Goal: Communication & Community: Share content

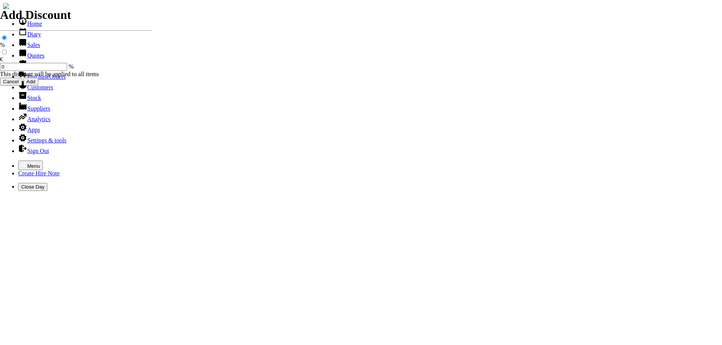
select select "HO"
click at [22, 163] on icon "button" at bounding box center [24, 164] width 5 height 3
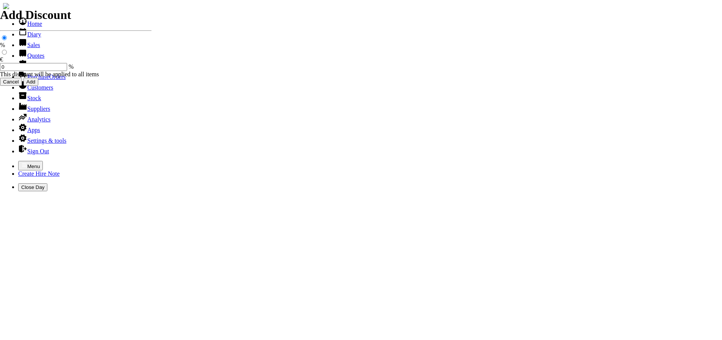
click at [34, 91] on link "Customers" at bounding box center [35, 87] width 35 height 6
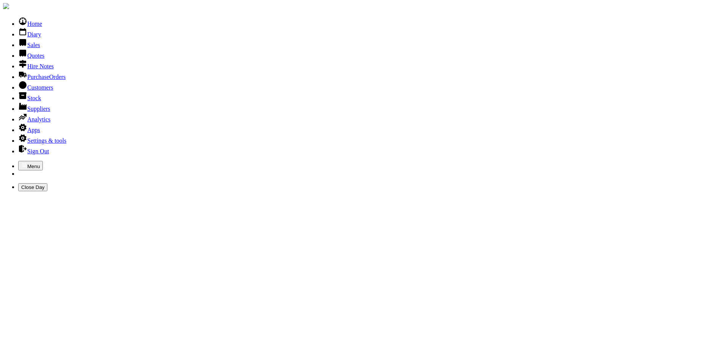
type input "NAAS COMMMUN"
type input "NAAS COMMUNITY SCHOOL"
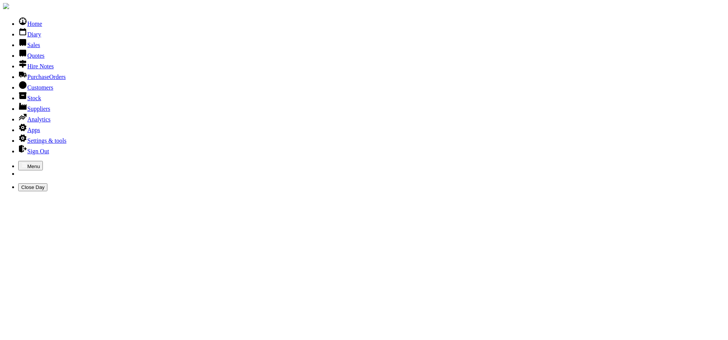
type input "N"
type input "NAAS SCHOOL"
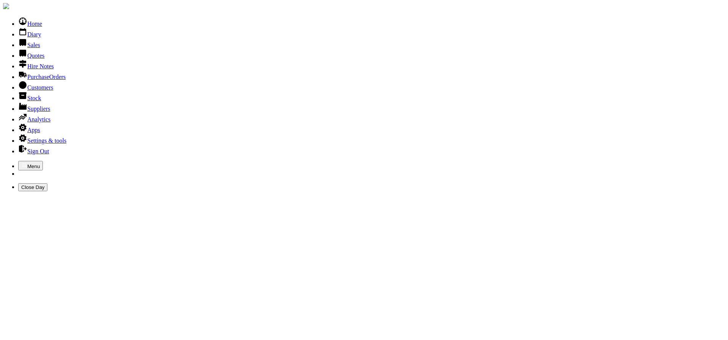
type input "N"
type input "NAAS"
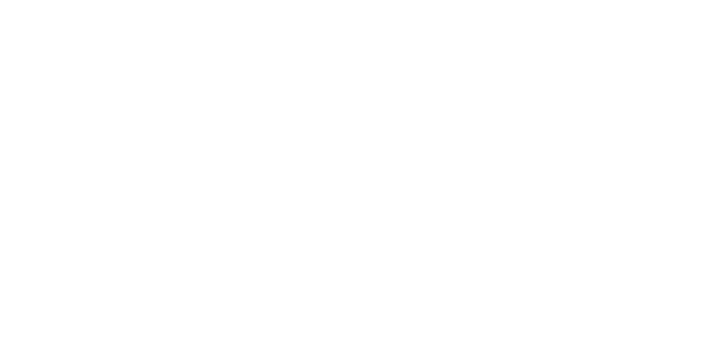
scroll to position [357, 0]
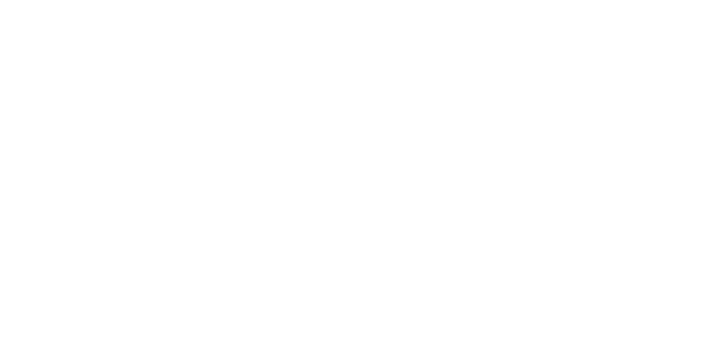
scroll to position [0, 0]
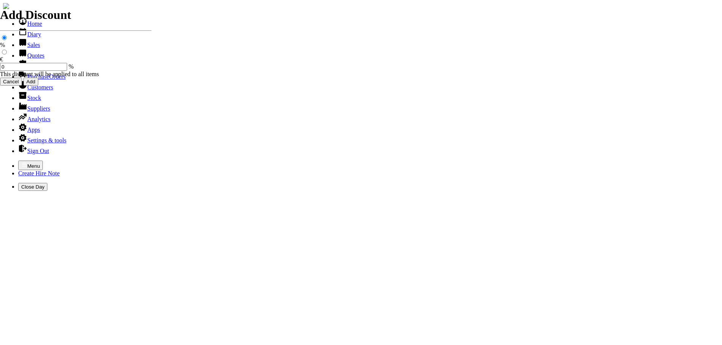
select select "HO"
select select "2"
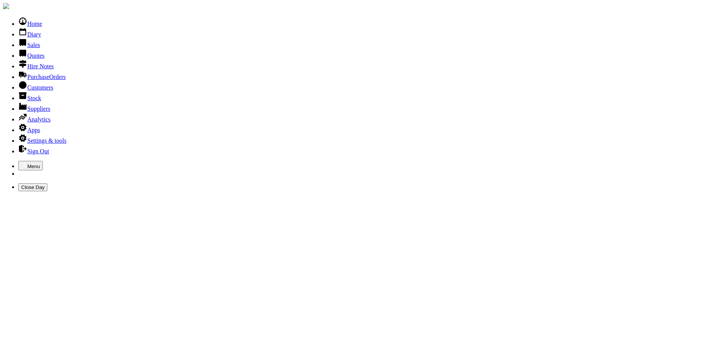
type input "N"
type input "ST KEVINS"
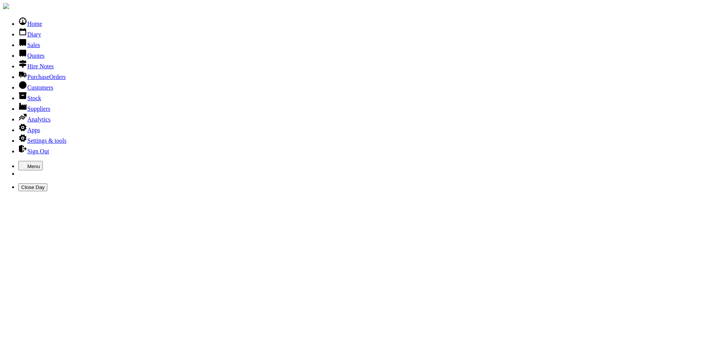
type input "S"
type input "ST. KEVINS"
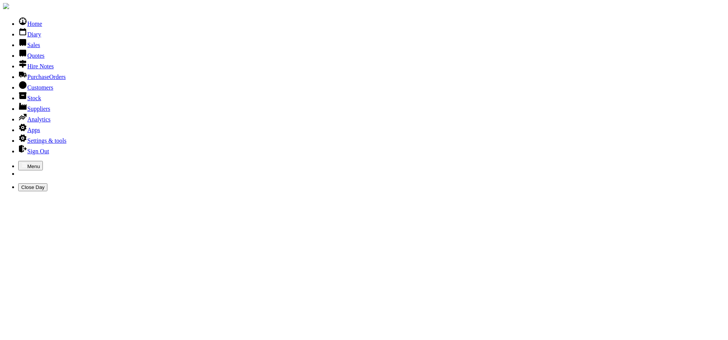
type input "ST. KEVINS"
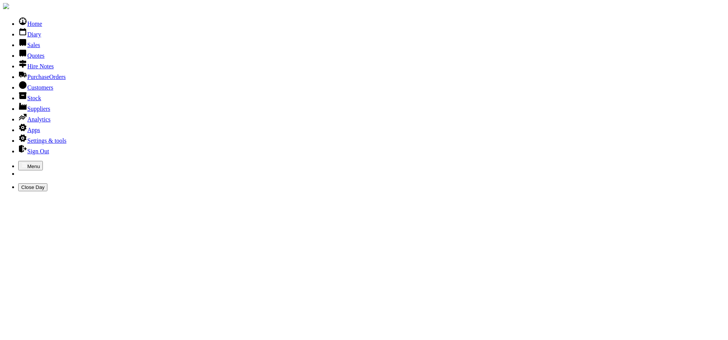
drag, startPoint x: 727, startPoint y: 69, endPoint x: 720, endPoint y: 68, distance: 7.4
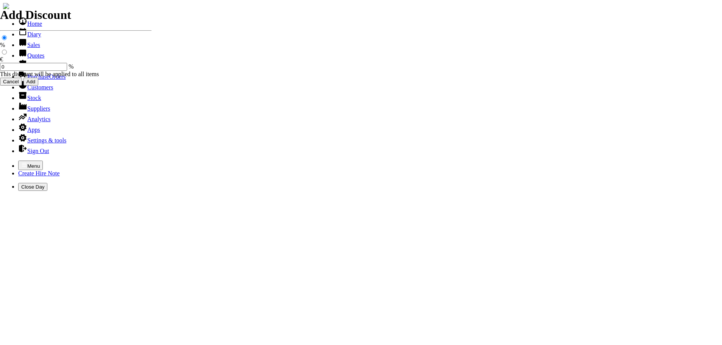
select select "HO"
click at [21, 162] on icon "button" at bounding box center [24, 165] width 6 height 6
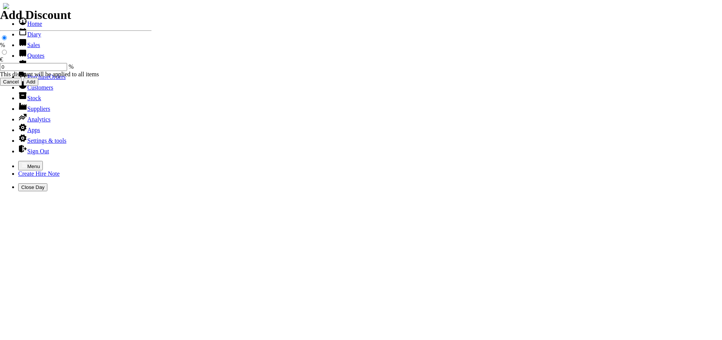
click at [42, 91] on link "Customers" at bounding box center [35, 87] width 35 height 6
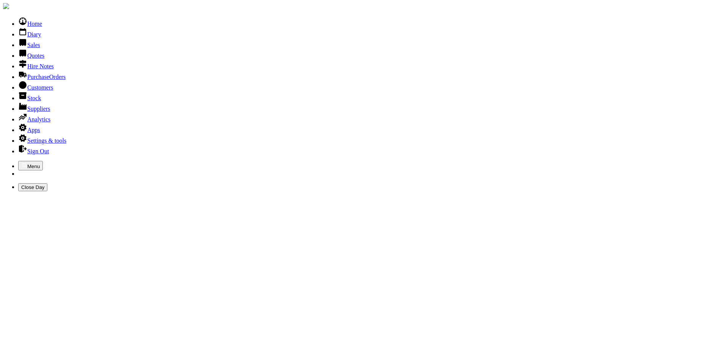
type input "ST. KEVINS"
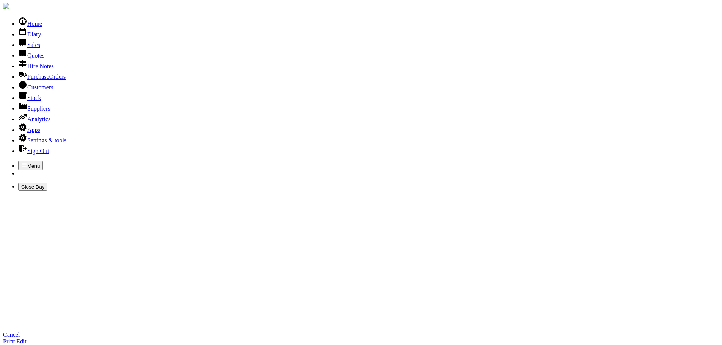
type input "045/406000"
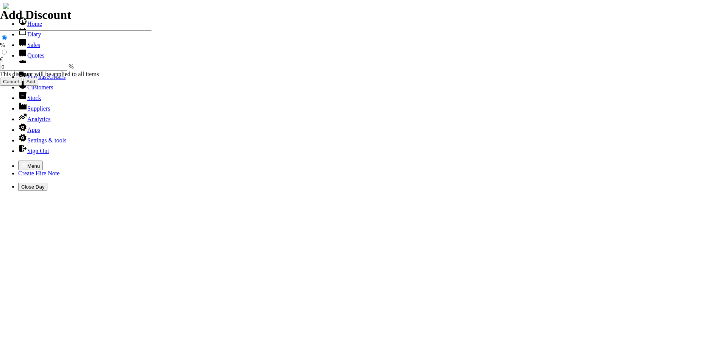
select select "HO"
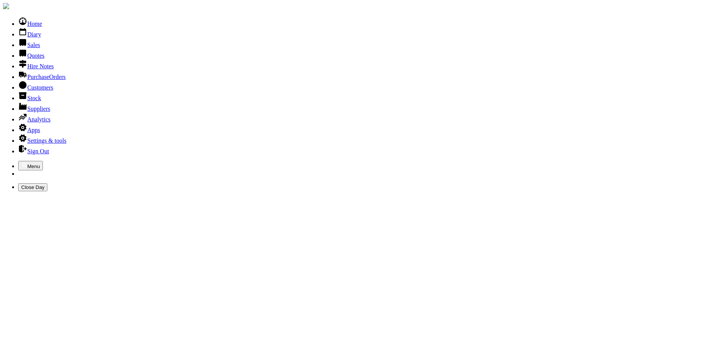
type input "S"
type input "ST. KEVINS"
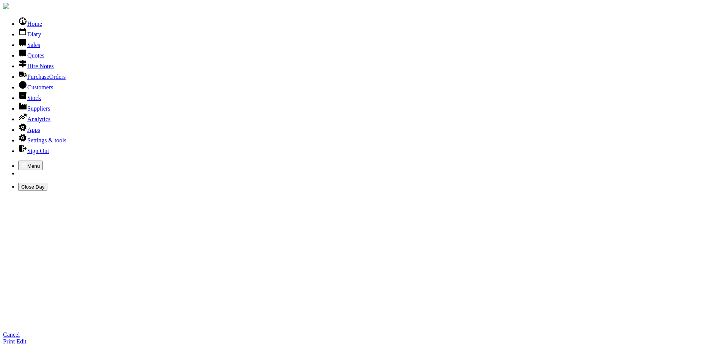
type input "T"
type input "L"
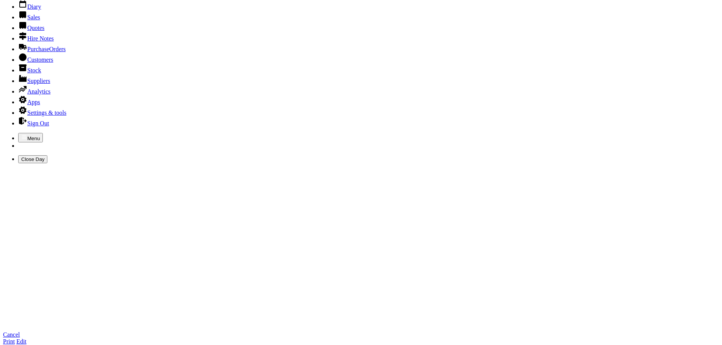
scroll to position [152, 0]
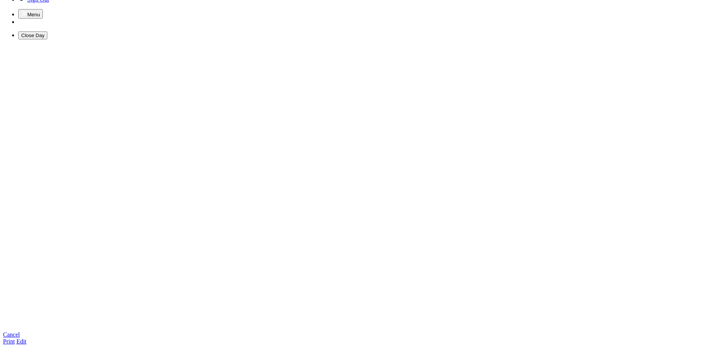
type input "LORETTA WRIGHT"
type textarea "order no. required over 500. 00 euro plus vat EMAIL lorettawright@kwetb.ie"
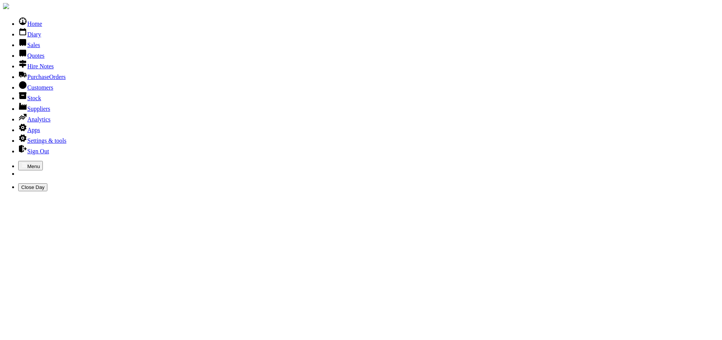
click at [30, 59] on link "Quotes" at bounding box center [31, 55] width 26 height 6
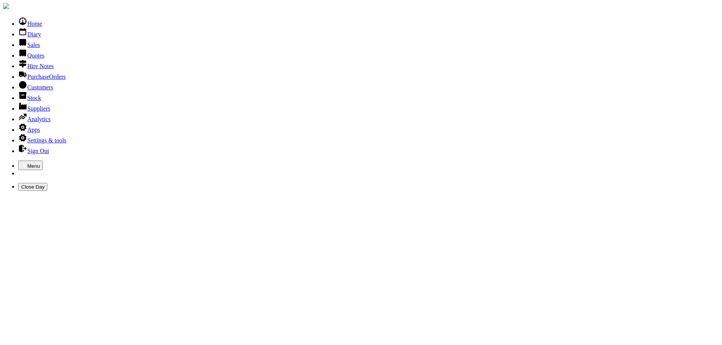
scroll to position [190, 0]
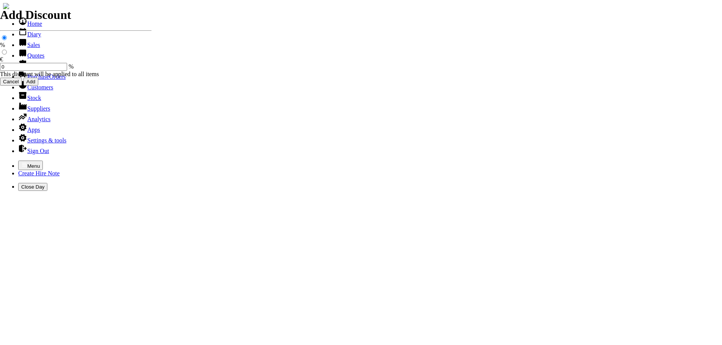
select select "HO"
click at [22, 163] on icon "button" at bounding box center [24, 164] width 5 height 3
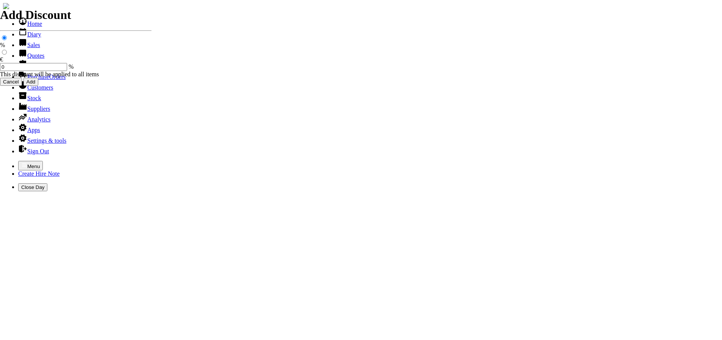
click at [25, 48] on link "Sales" at bounding box center [29, 45] width 22 height 6
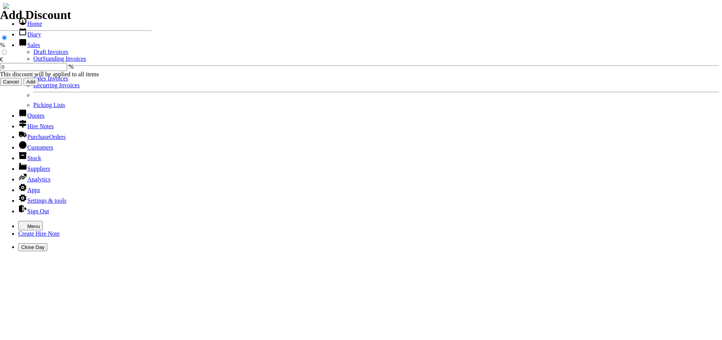
click at [33, 62] on link "OutStanding Invoices" at bounding box center [59, 58] width 53 height 6
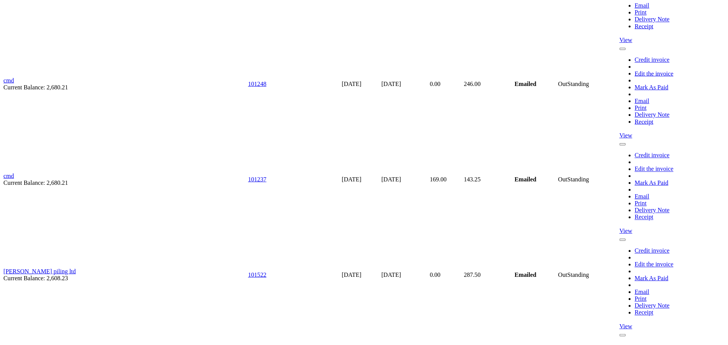
scroll to position [4683, 0]
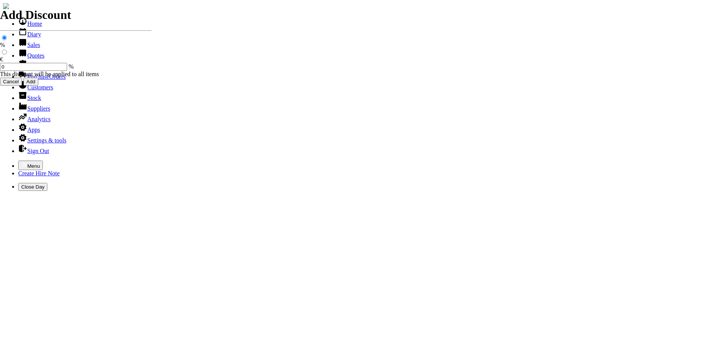
select select "HO"
click at [21, 162] on icon "button" at bounding box center [24, 165] width 6 height 6
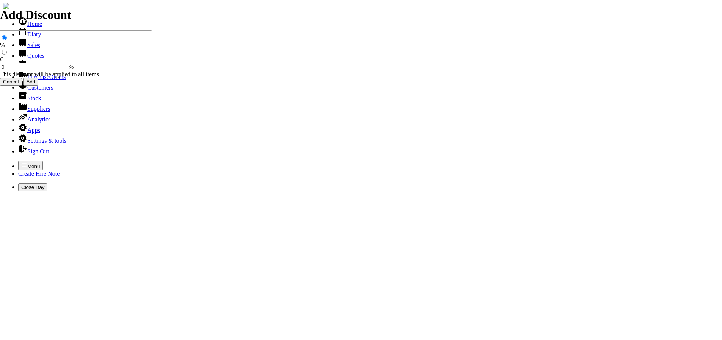
click at [29, 48] on link "Sales" at bounding box center [29, 45] width 22 height 6
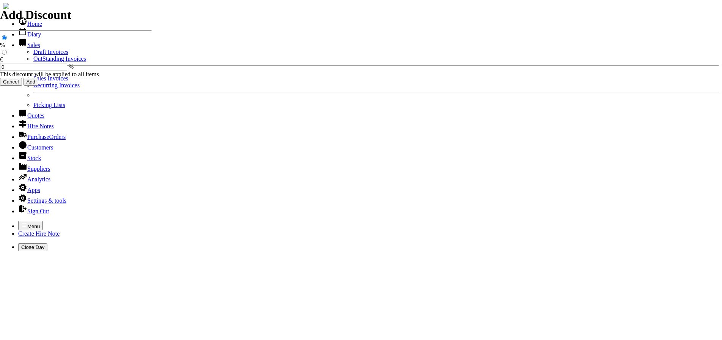
click at [33, 62] on link "OutStanding Invoices" at bounding box center [59, 58] width 53 height 6
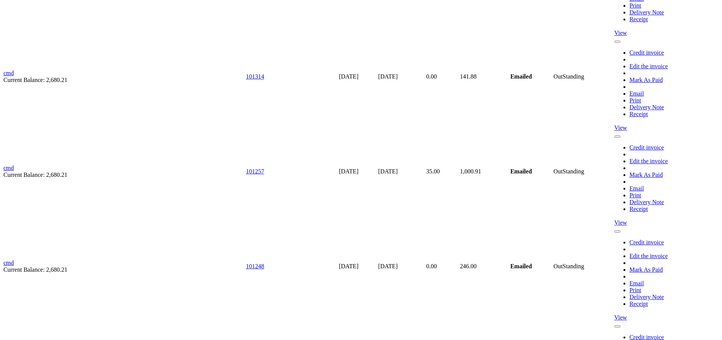
scroll to position [4662, 0]
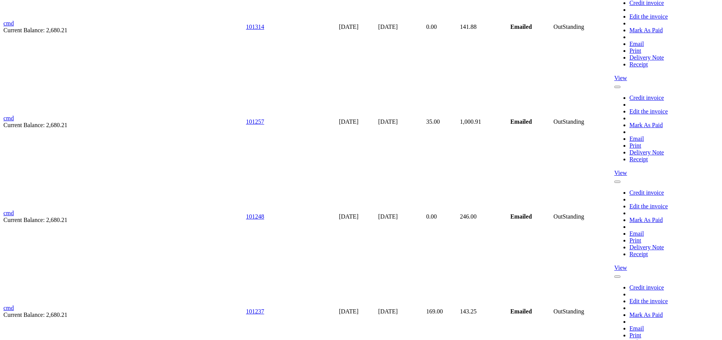
type input "stkevinscc@kwetb.ie"
type input "LORETTA WRIGHT"
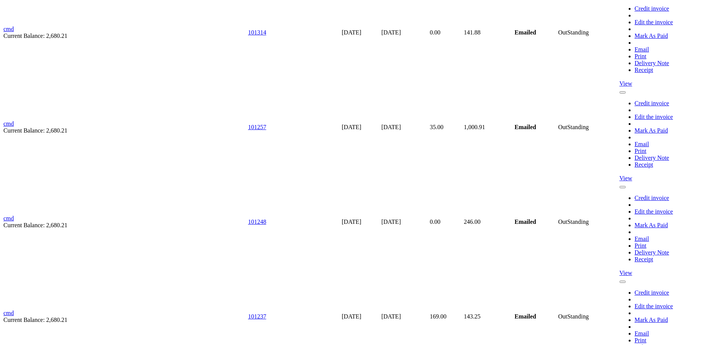
type input "s"
type input "lorettawright@kwetb.ie"
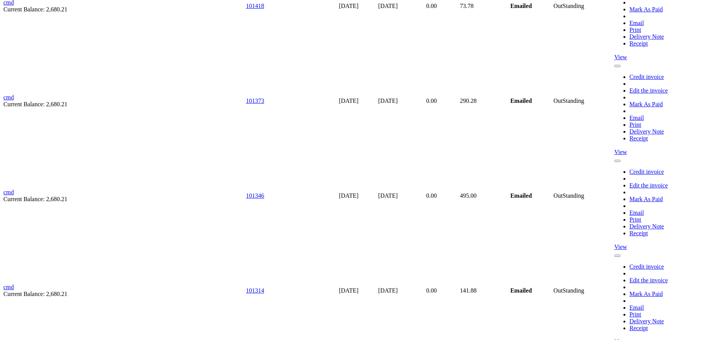
scroll to position [4397, 0]
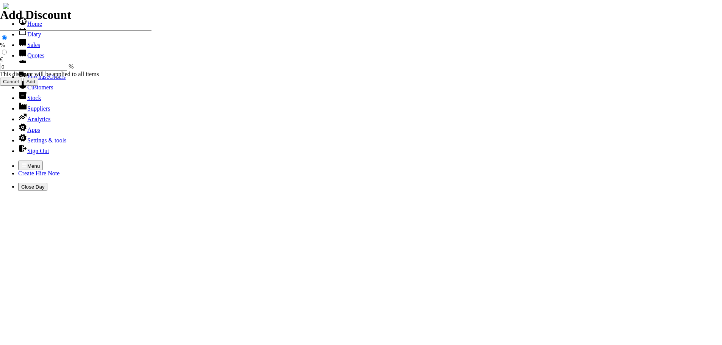
select select "HO"
click at [22, 163] on icon "button" at bounding box center [24, 164] width 5 height 3
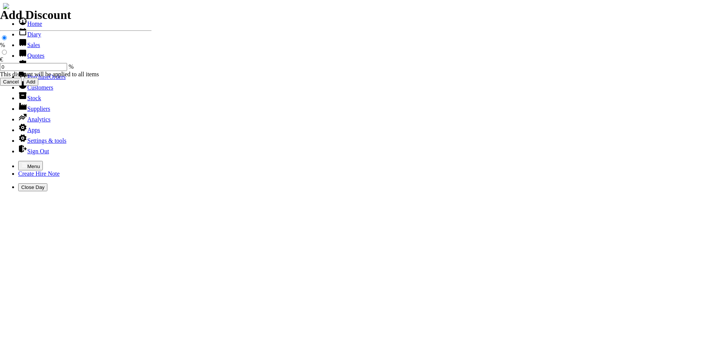
click at [29, 59] on link "Quotes" at bounding box center [31, 55] width 26 height 6
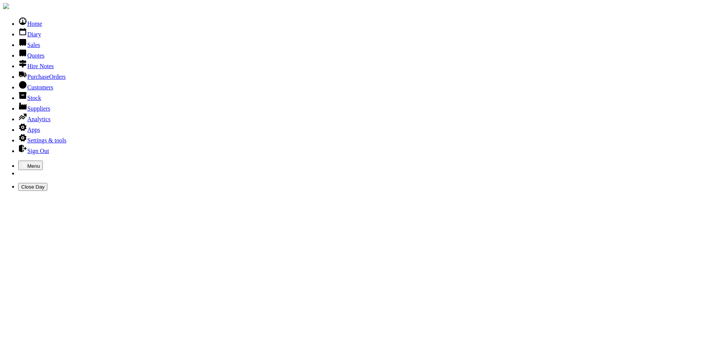
scroll to position [265, 0]
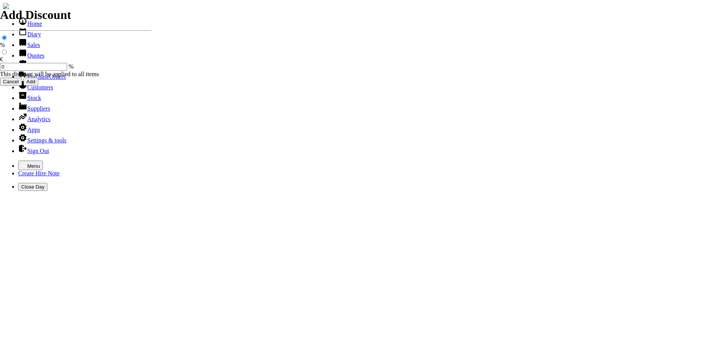
select select "HO"
drag, startPoint x: 480, startPoint y: 74, endPoint x: 332, endPoint y: 140, distance: 162.5
